Goal: Task Accomplishment & Management: Use online tool/utility

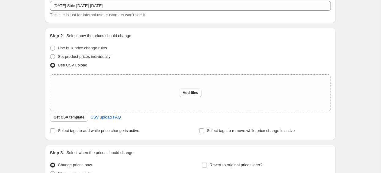
scroll to position [65, 0]
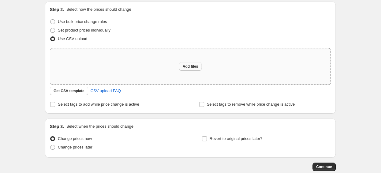
click at [188, 65] on span "Add files" at bounding box center [191, 66] width 16 height 5
click at [195, 68] on span "Add files" at bounding box center [191, 66] width 16 height 5
type input "C:\fakepath\products_export_[DATE]_after change for [DATE] sale.csv"
click at [76, 92] on span "Get CSV template" at bounding box center [69, 90] width 31 height 5
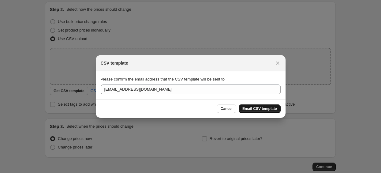
click at [255, 108] on span "Email CSV template" at bounding box center [260, 108] width 35 height 5
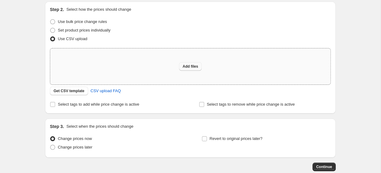
click at [185, 67] on span "Add files" at bounding box center [191, 66] width 16 height 5
type input "C:\fakepath\csv_template_user_60949(2).csv"
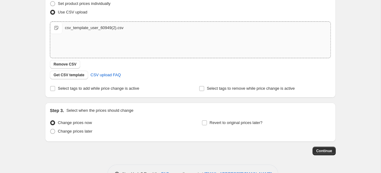
scroll to position [111, 0]
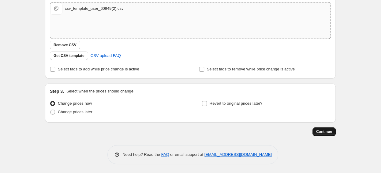
click at [319, 129] on button "Continue" at bounding box center [324, 131] width 23 height 9
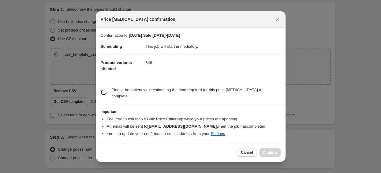
scroll to position [0, 0]
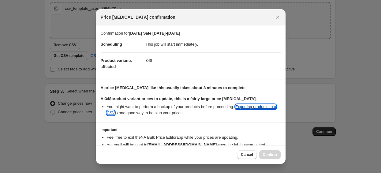
click at [263, 107] on link "Exporting products to a CSV" at bounding box center [192, 109] width 170 height 11
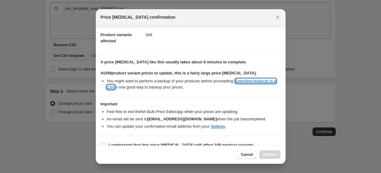
scroll to position [36, 0]
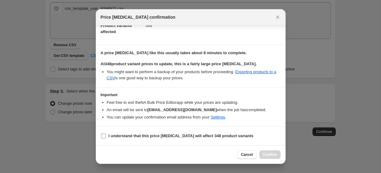
click at [108, 134] on label "I understand that this price [MEDICAL_DATA] will affect 348 product variants" at bounding box center [177, 136] width 153 height 9
click at [106, 134] on input "I understand that this price [MEDICAL_DATA] will affect 348 product variants" at bounding box center [103, 136] width 5 height 5
checkbox input "true"
click at [269, 157] on button "Confirm" at bounding box center [269, 154] width 21 height 9
